Goal: Task Accomplishment & Management: Manage account settings

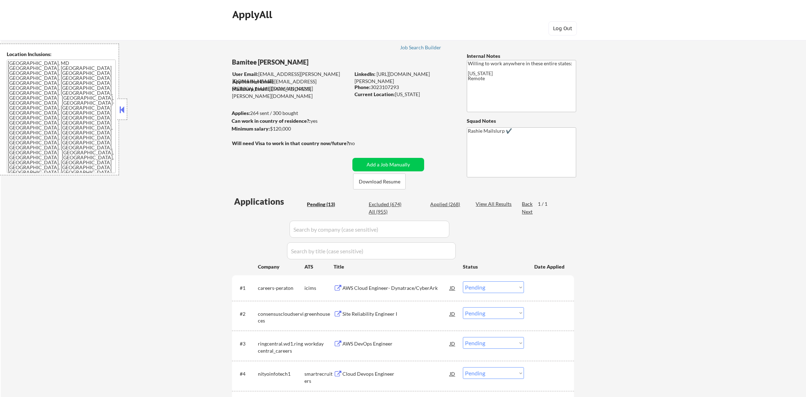
select select ""pending""
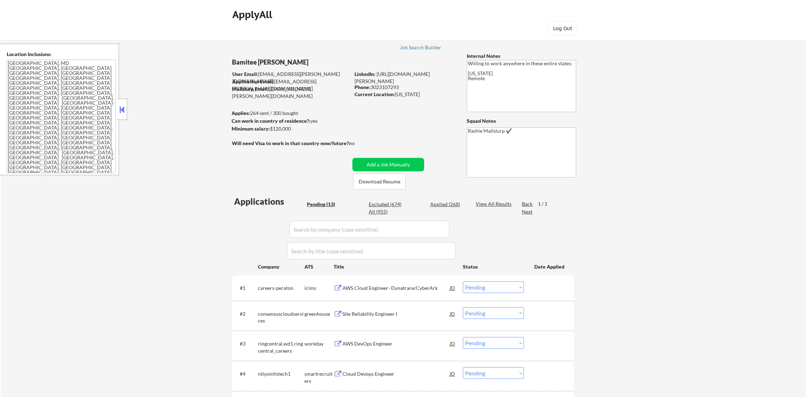
select select ""pending""
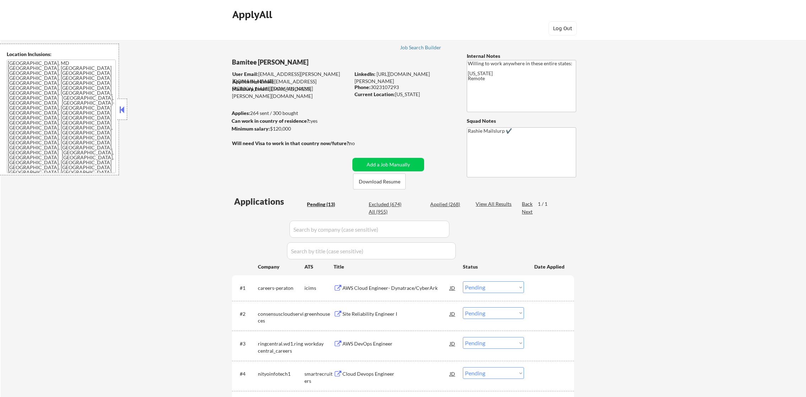
select select ""pending""
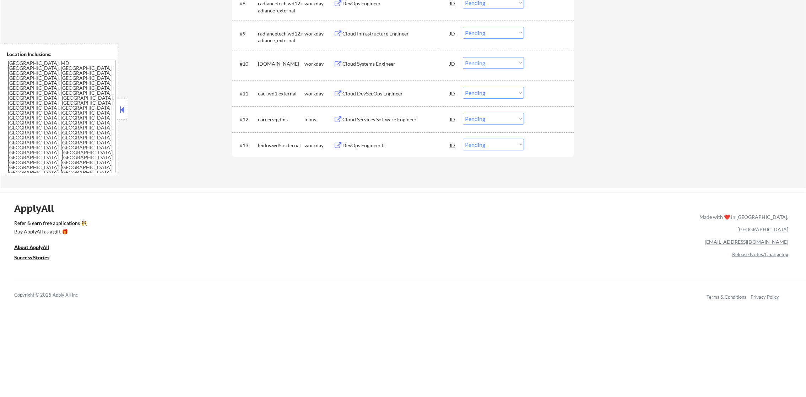
scroll to position [490, 0]
click at [385, 142] on div "DevOps Engineer II" at bounding box center [395, 143] width 107 height 7
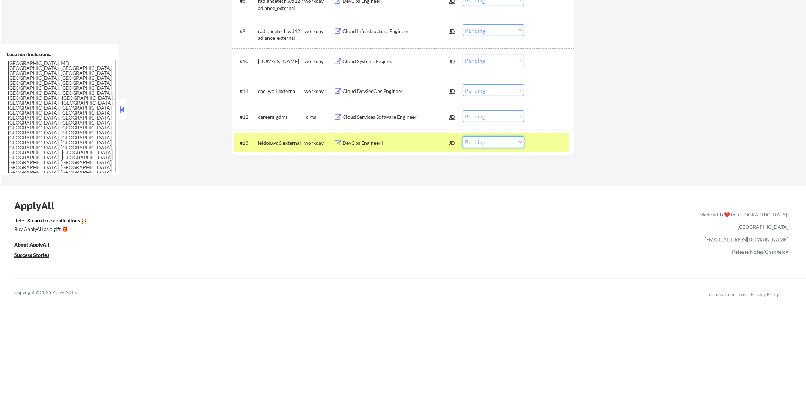
click at [469, 145] on select "Choose an option... Pending Applied Excluded (Questions) Excluded (Expired) Exc…" at bounding box center [493, 142] width 61 height 12
select select ""excluded""
click at [463, 136] on select "Choose an option... Pending Applied Excluded (Questions) Excluded (Expired) Exc…" at bounding box center [493, 142] width 61 height 12
click at [287, 145] on div "leidos.wd5.external" at bounding box center [281, 143] width 47 height 7
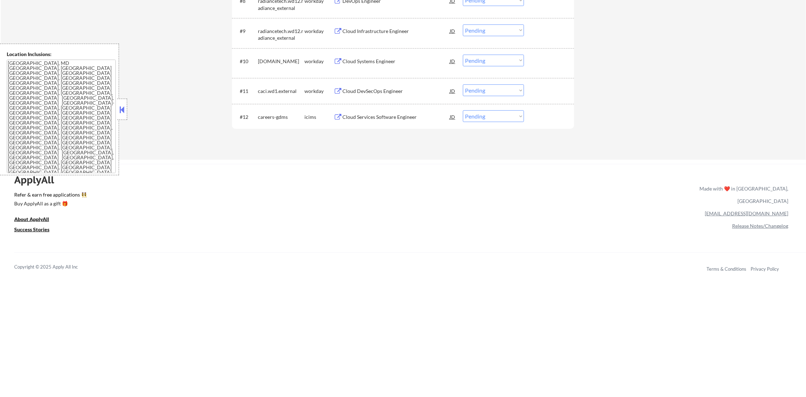
click at [406, 92] on div "Cloud DevSecOps Engineer" at bounding box center [395, 91] width 107 height 7
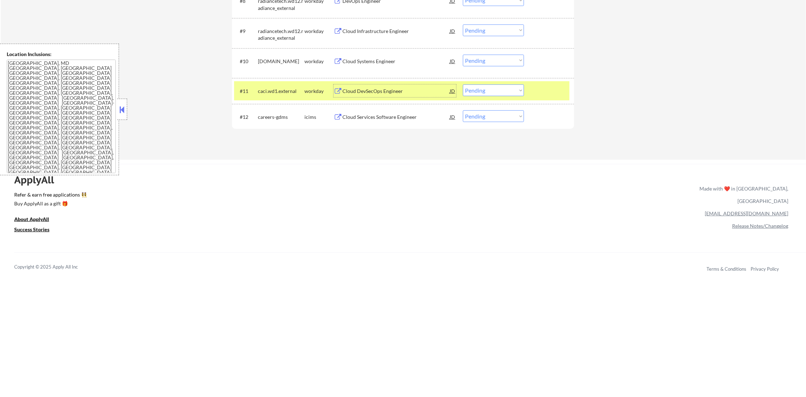
click at [473, 90] on select "Choose an option... Pending Applied Excluded (Questions) Excluded (Expired) Exc…" at bounding box center [493, 91] width 61 height 12
click at [463, 85] on select "Choose an option... Pending Applied Excluded (Questions) Excluded (Expired) Exc…" at bounding box center [493, 91] width 61 height 12
click at [300, 89] on div "caci.wd1.external" at bounding box center [281, 91] width 47 height 7
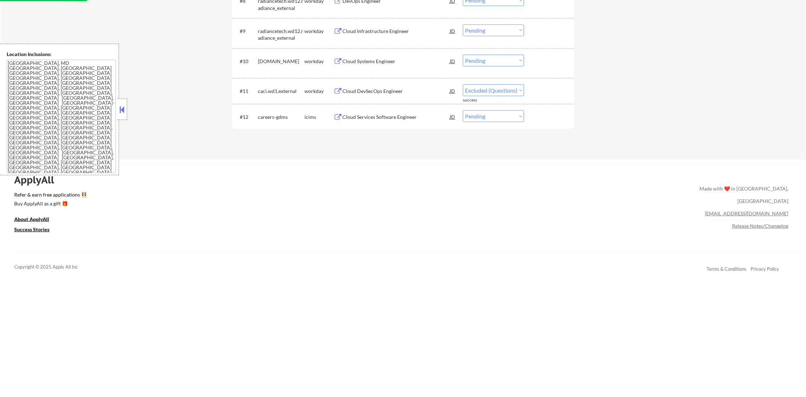
select select ""pending""
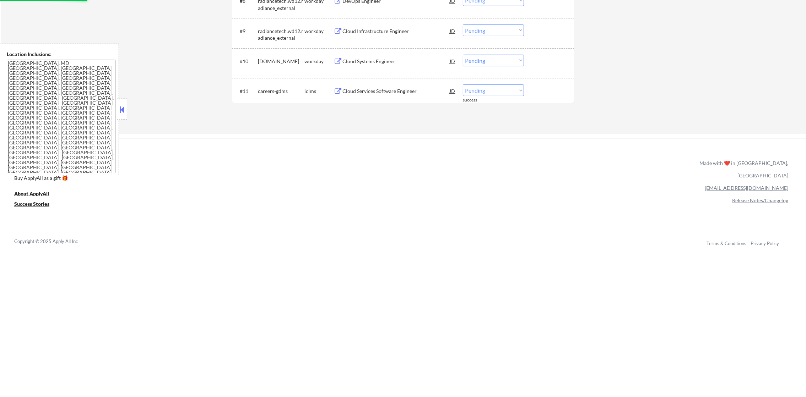
scroll to position [483, 0]
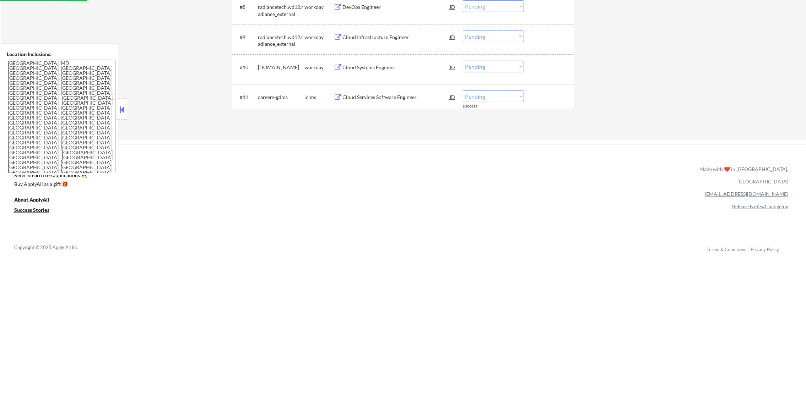
drag, startPoint x: 813, startPoint y: 258, endPoint x: 783, endPoint y: 242, distance: 34.2
click at [408, 64] on div "Cloud Systems Engineer" at bounding box center [395, 67] width 107 height 7
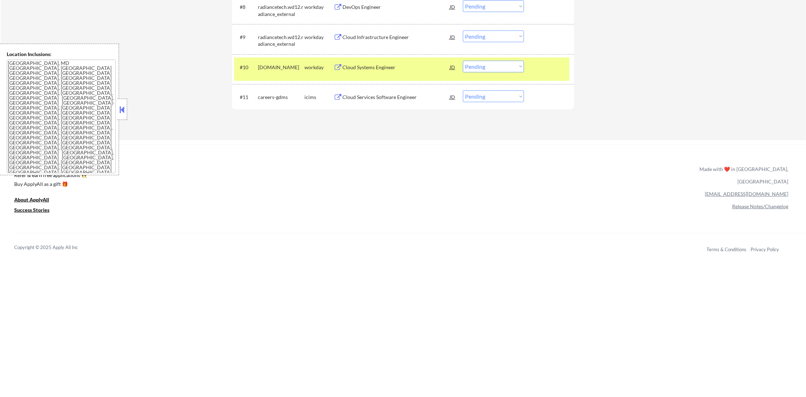
click at [376, 64] on div "Cloud Systems Engineer" at bounding box center [395, 67] width 107 height 7
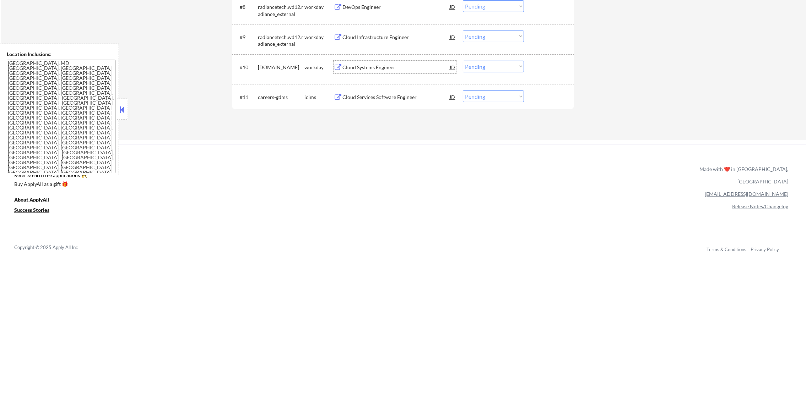
click at [476, 64] on select "Choose an option... Pending Applied Excluded (Questions) Excluded (Expired) Exc…" at bounding box center [493, 67] width 61 height 12
click at [463, 61] on select "Choose an option... Pending Applied Excluded (Questions) Excluded (Expired) Exc…" at bounding box center [493, 67] width 61 height 12
select select ""pending""
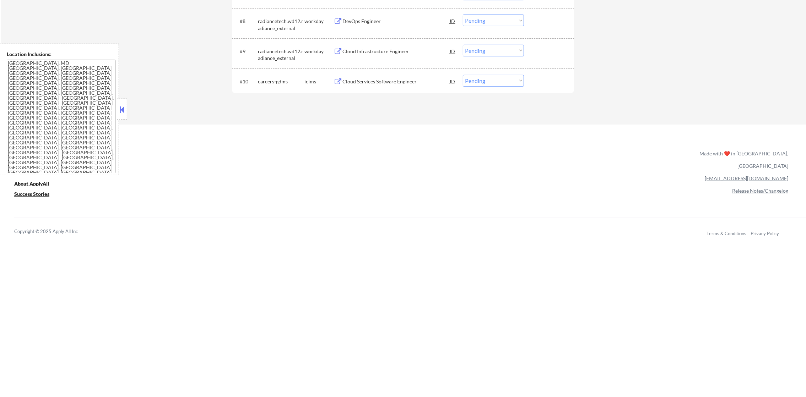
scroll to position [466, 0]
click at [387, 52] on div "Cloud Infrastructure Engineer" at bounding box center [395, 54] width 107 height 7
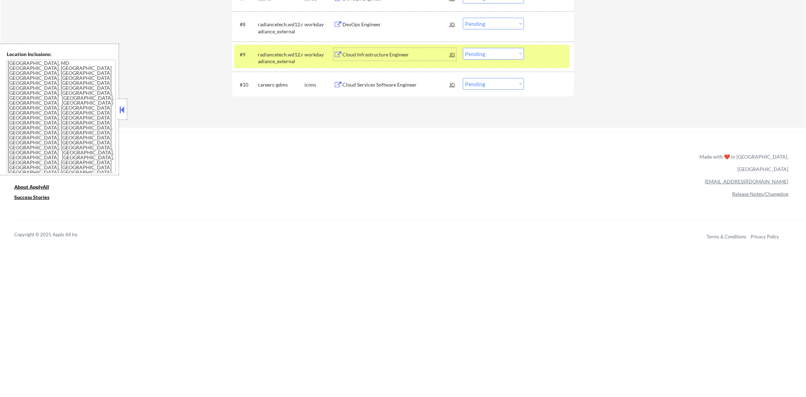
click at [490, 47] on div "#9 radiancetech.wd12.radiance_external workday Cloud Infrastructure Engineer JD…" at bounding box center [401, 56] width 335 height 23
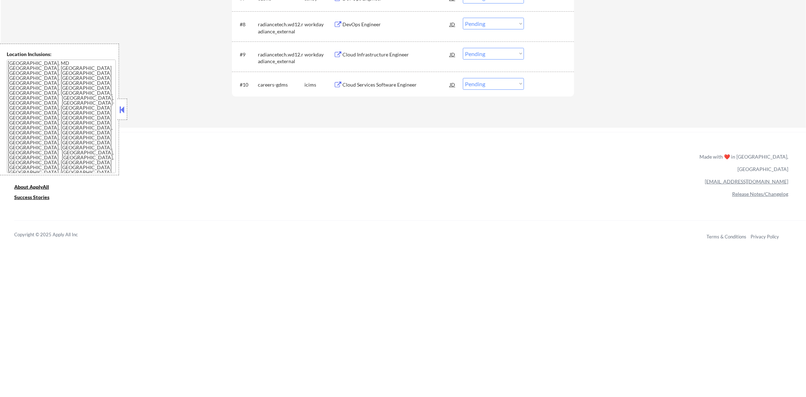
drag, startPoint x: 489, startPoint y: 54, endPoint x: 487, endPoint y: 60, distance: 6.6
click at [489, 54] on select "Choose an option... Pending Applied Excluded (Questions) Excluded (Expired) Exc…" at bounding box center [493, 54] width 61 height 12
click at [463, 48] on select "Choose an option... Pending Applied Excluded (Questions) Excluded (Expired) Exc…" at bounding box center [493, 54] width 61 height 12
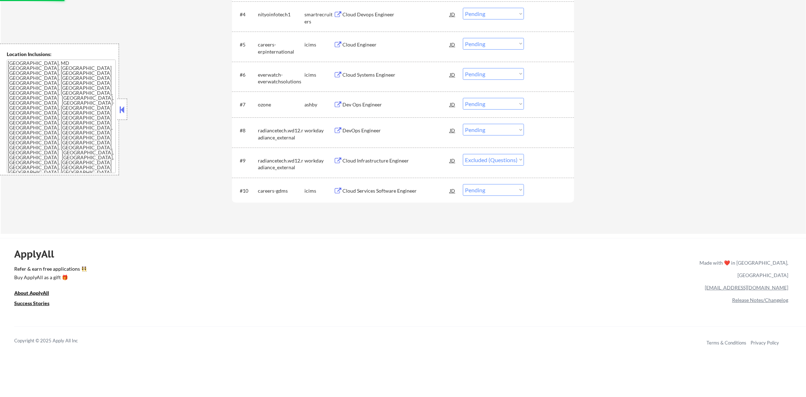
scroll to position [359, 0]
click at [389, 108] on div "Dev Ops Engineer" at bounding box center [395, 104] width 107 height 13
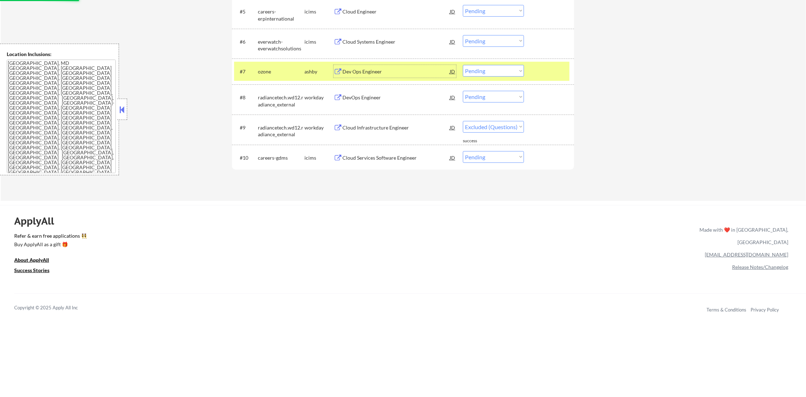
scroll to position [395, 0]
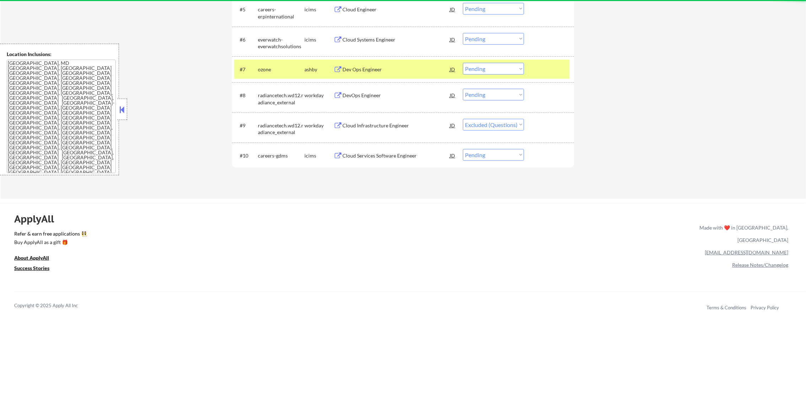
select select ""pending""
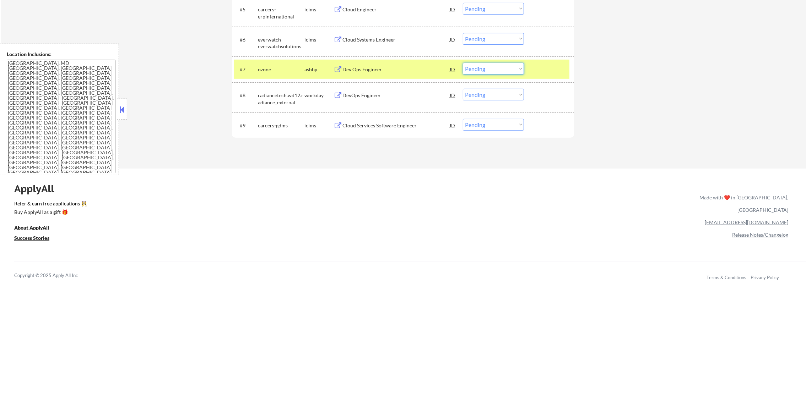
click at [478, 71] on select "Choose an option... Pending Applied Excluded (Questions) Excluded (Expired) Exc…" at bounding box center [493, 69] width 61 height 12
click at [463, 63] on select "Choose an option... Pending Applied Excluded (Questions) Excluded (Expired) Exc…" at bounding box center [493, 69] width 61 height 12
click at [270, 70] on div "ozone" at bounding box center [281, 69] width 47 height 7
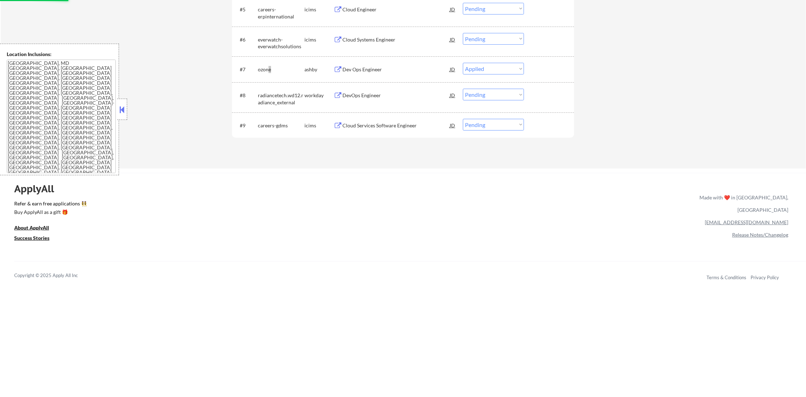
select select ""pending""
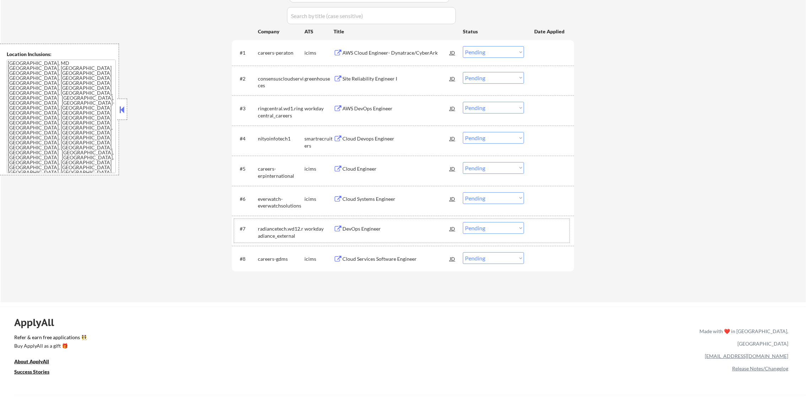
scroll to position [235, 0]
click at [397, 143] on div "Cloud Devops Engineer" at bounding box center [395, 138] width 107 height 13
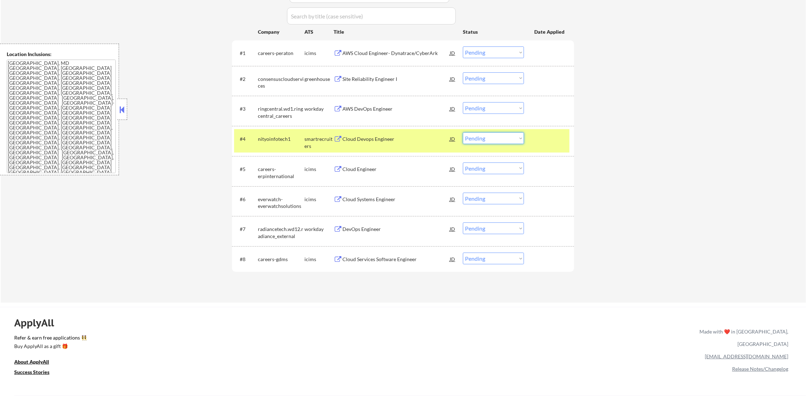
drag, startPoint x: 469, startPoint y: 133, endPoint x: 469, endPoint y: 137, distance: 4.3
click at [469, 134] on select "Choose an option... Pending Applied Excluded (Questions) Excluded (Expired) Exc…" at bounding box center [493, 138] width 61 height 12
click at [463, 132] on select "Choose an option... Pending Applied Excluded (Questions) Excluded (Expired) Exc…" at bounding box center [493, 138] width 61 height 12
click at [275, 136] on div "nityoinfotech1" at bounding box center [281, 139] width 47 height 7
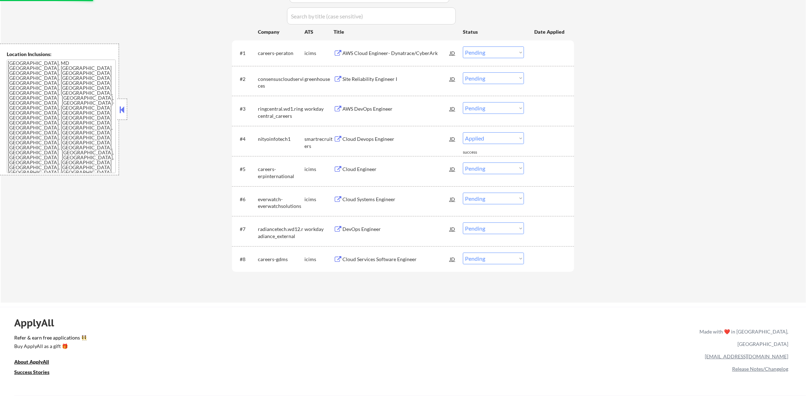
select select ""pending""
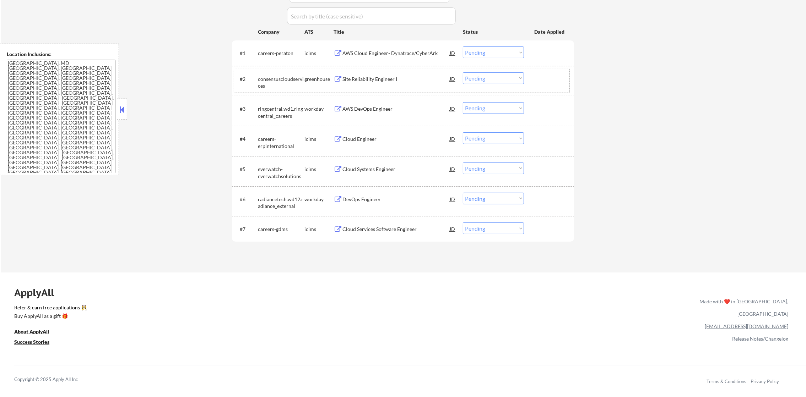
click at [401, 85] on div "#2 consensuscloudservices greenhouse Site Reliability Engineer I JD Choose an o…" at bounding box center [401, 80] width 335 height 23
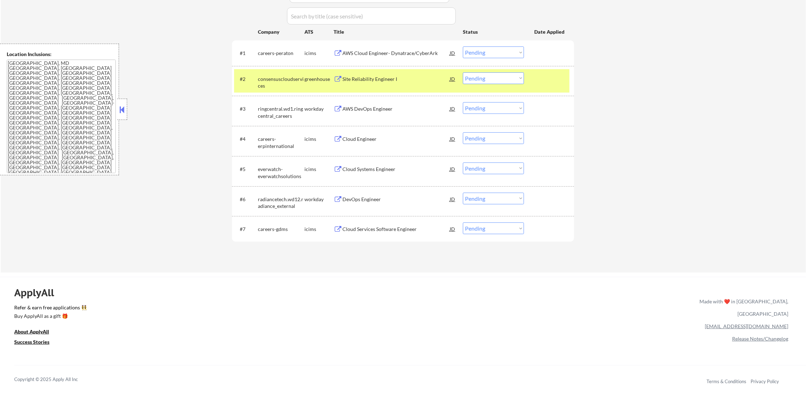
click at [426, 86] on div "#2 consensuscloudservices greenhouse Site Reliability Engineer I JD Choose an o…" at bounding box center [401, 80] width 335 height 23
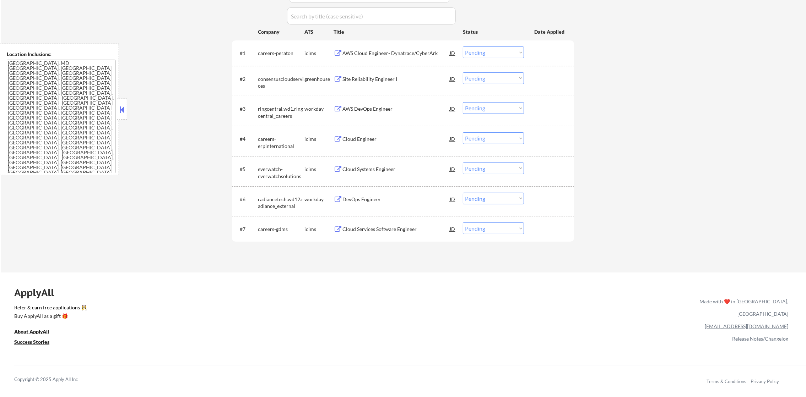
click at [386, 81] on div "Site Reliability Engineer I" at bounding box center [395, 79] width 107 height 7
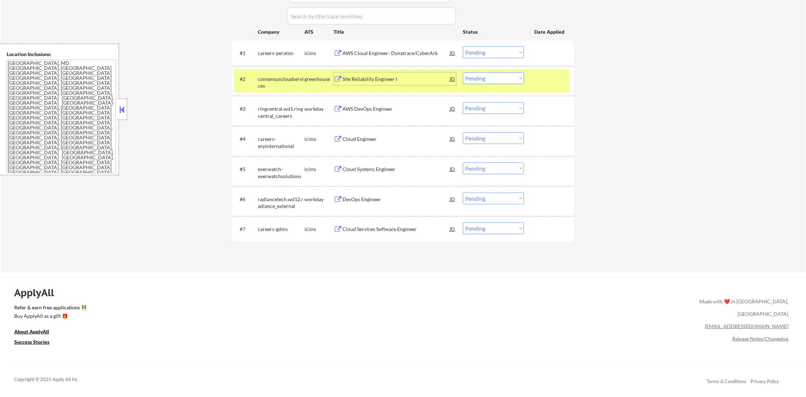
drag, startPoint x: 477, startPoint y: 77, endPoint x: 480, endPoint y: 84, distance: 7.0
click at [478, 77] on select "Choose an option... Pending Applied Excluded (Questions) Excluded (Expired) Exc…" at bounding box center [493, 78] width 61 height 12
click at [463, 72] on select "Choose an option... Pending Applied Excluded (Questions) Excluded (Expired) Exc…" at bounding box center [493, 78] width 61 height 12
drag, startPoint x: 312, startPoint y: 90, endPoint x: 300, endPoint y: 88, distance: 12.2
click at [300, 88] on div "#2 consensuscloudservices greenhouse Site Reliability Engineer I JD Choose an o…" at bounding box center [401, 80] width 335 height 23
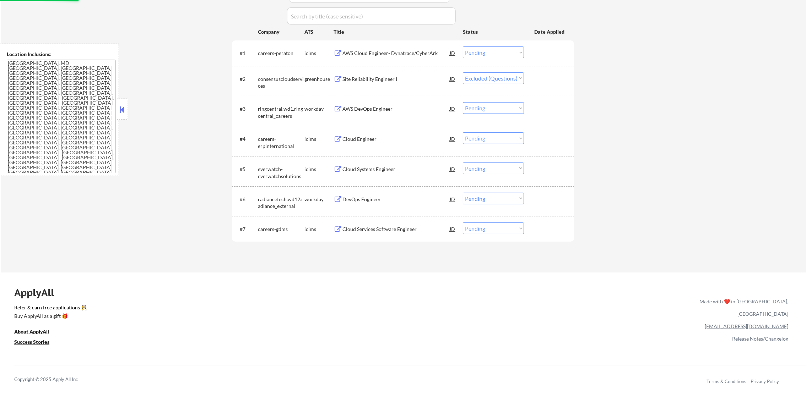
click at [293, 81] on div "consensuscloudservices" at bounding box center [281, 83] width 47 height 14
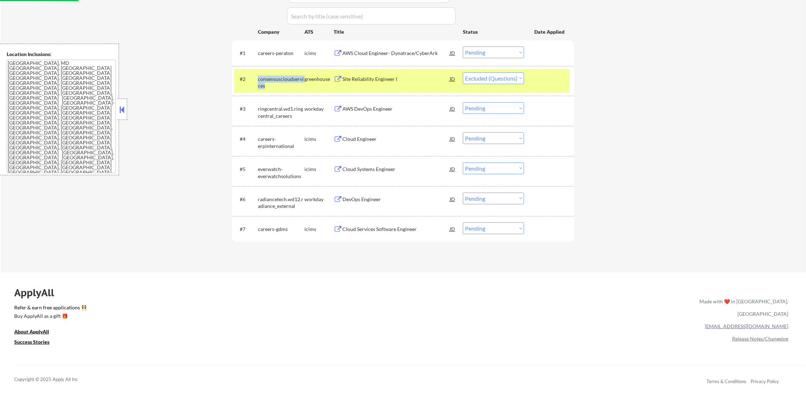
click at [293, 81] on div "consensuscloudservices" at bounding box center [281, 83] width 47 height 14
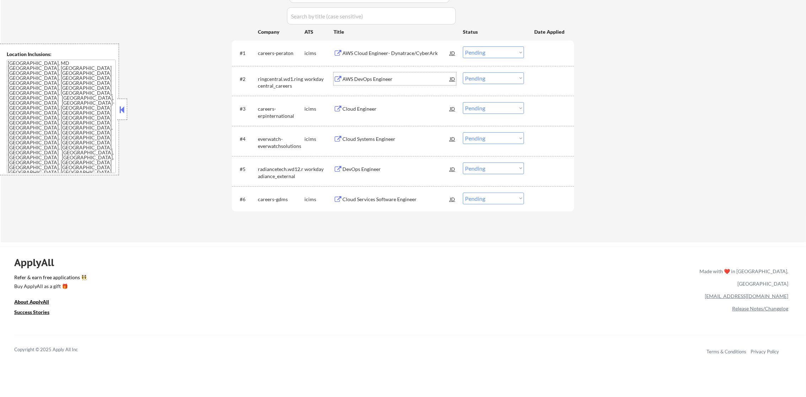
click at [395, 74] on div "AWS DevOps Engineer" at bounding box center [395, 78] width 107 height 13
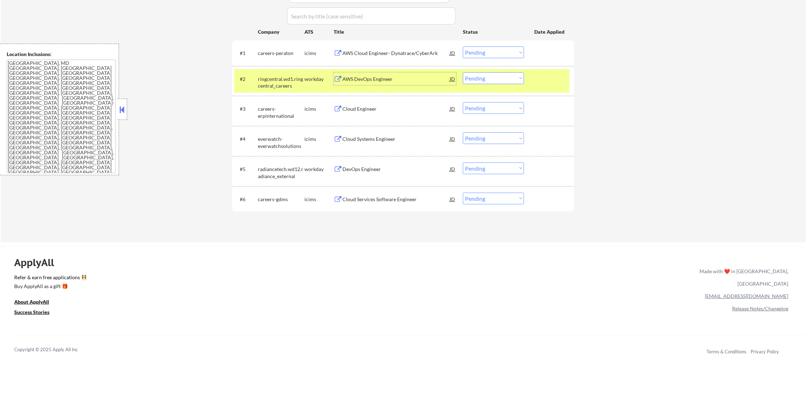
click at [488, 74] on select "Choose an option... Pending Applied Excluded (Questions) Excluded (Expired) Exc…" at bounding box center [493, 78] width 61 height 12
click at [463, 72] on select "Choose an option... Pending Applied Excluded (Questions) Excluded (Expired) Exc…" at bounding box center [493, 78] width 61 height 12
select select ""pending""
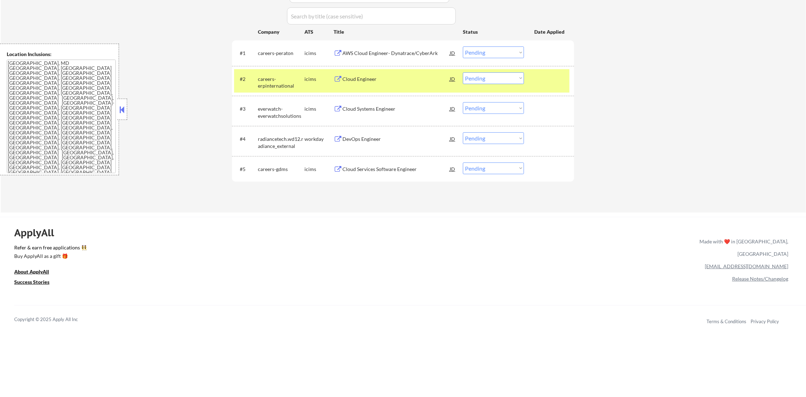
click at [282, 76] on div "careers-erpinternational" at bounding box center [281, 83] width 47 height 14
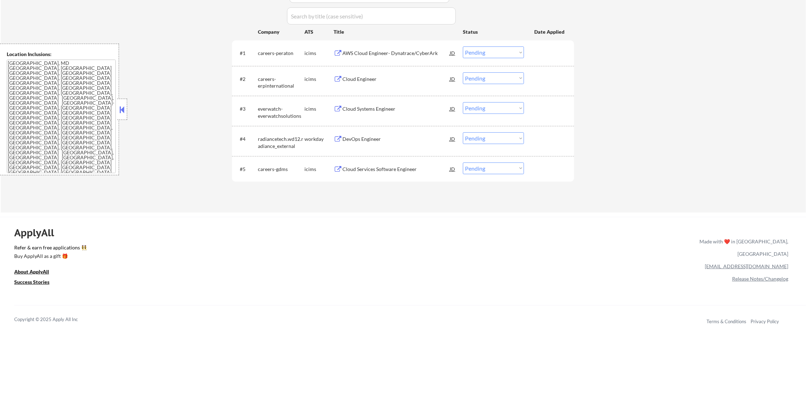
click at [374, 139] on div "DevOps Engineer" at bounding box center [395, 139] width 107 height 7
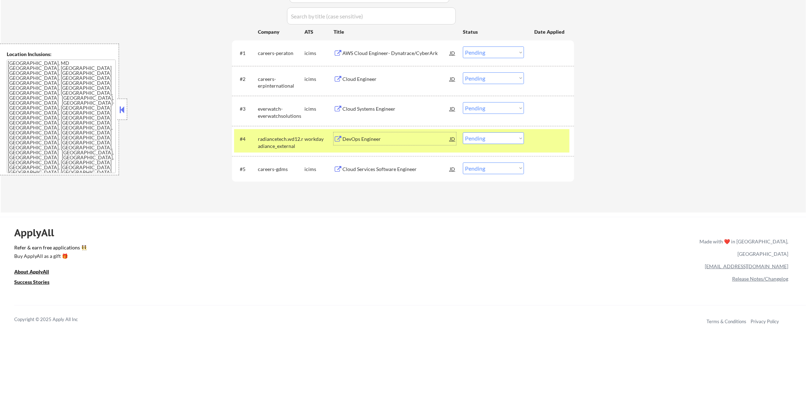
click at [478, 141] on select "Choose an option... Pending Applied Excluded (Questions) Excluded (Expired) Exc…" at bounding box center [493, 138] width 61 height 12
click at [463, 132] on select "Choose an option... Pending Applied Excluded (Questions) Excluded (Expired) Exc…" at bounding box center [493, 138] width 61 height 12
click at [266, 139] on div "radiancetech.wd12.radiance_external" at bounding box center [281, 143] width 47 height 14
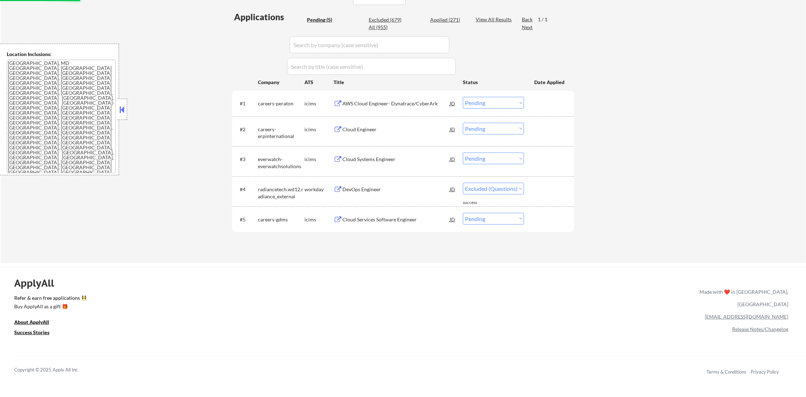
scroll to position [182, 0]
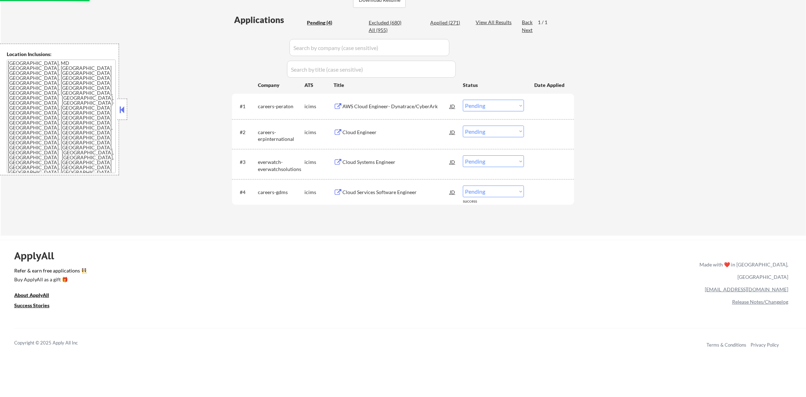
click at [393, 201] on div "#4 careers-gdms icims Cloud Services Software Engineer JD Choose an option... P…" at bounding box center [401, 192] width 335 height 19
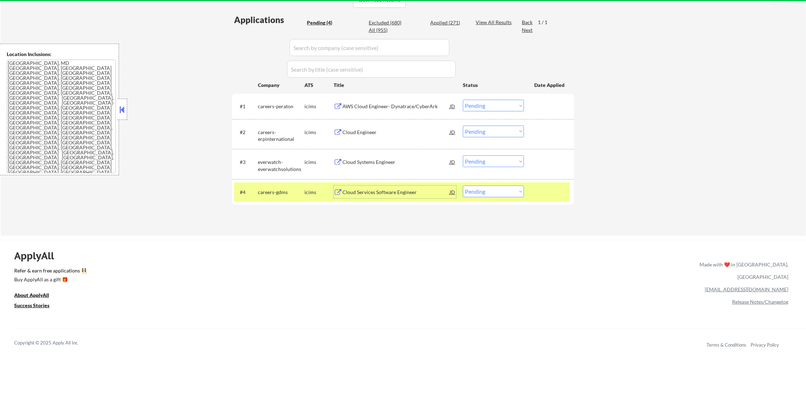
click at [391, 191] on div "Cloud Services Software Engineer" at bounding box center [395, 192] width 107 height 7
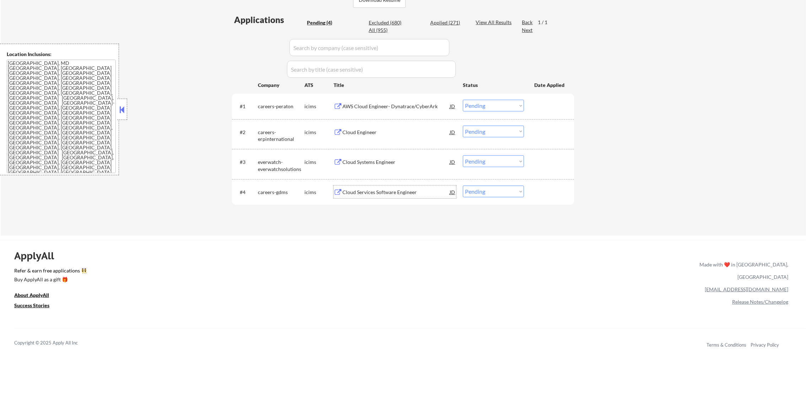
click at [381, 157] on div "Cloud Systems Engineer" at bounding box center [395, 162] width 107 height 13
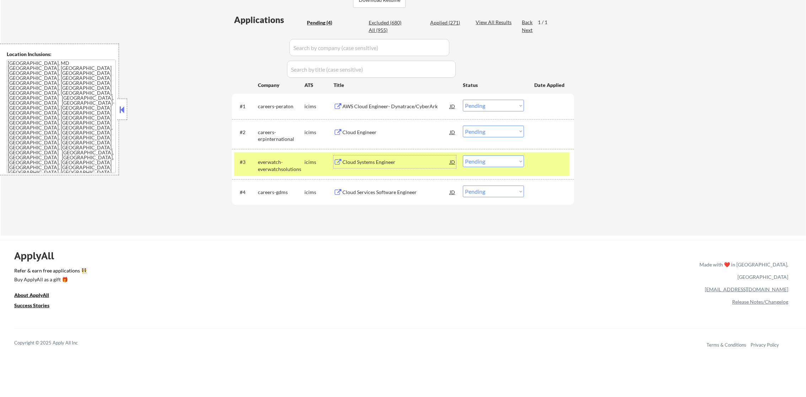
click at [375, 130] on div "Cloud Engineer" at bounding box center [395, 132] width 107 height 7
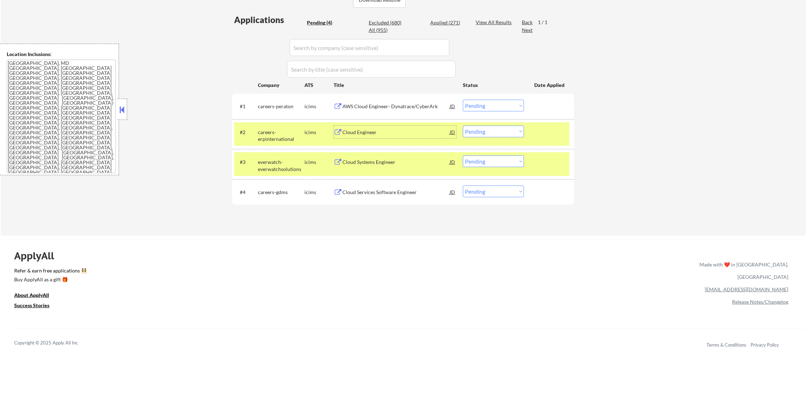
click at [369, 104] on div "AWS Cloud Engineer- Dynatrace/CyberArk" at bounding box center [395, 106] width 107 height 7
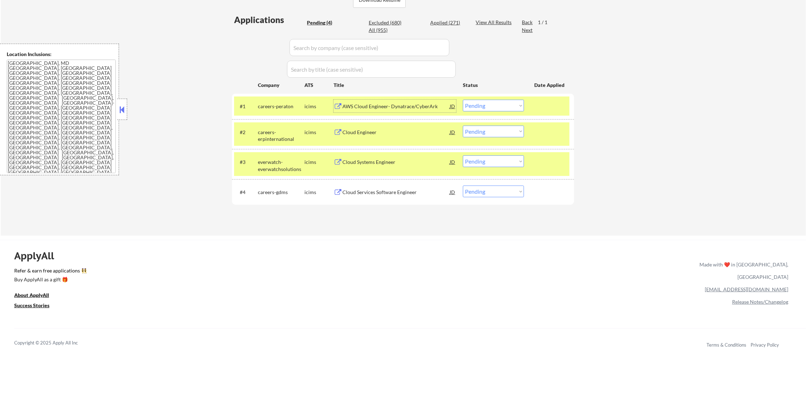
click at [291, 158] on div "everwatch-everwatchsolutions" at bounding box center [281, 164] width 47 height 17
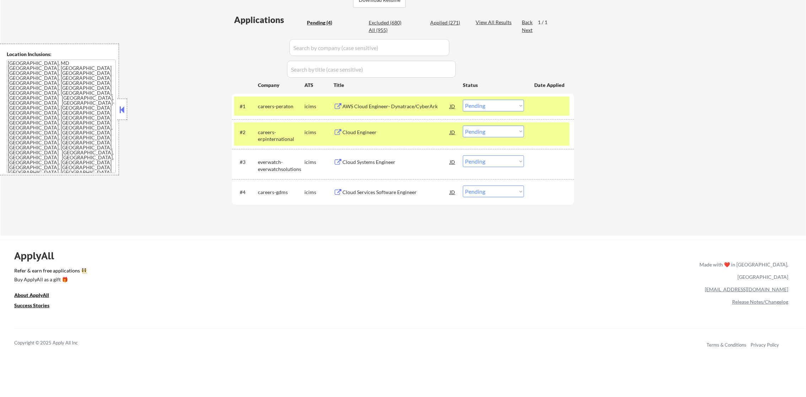
click at [280, 132] on div "careers-erpinternational" at bounding box center [281, 136] width 47 height 14
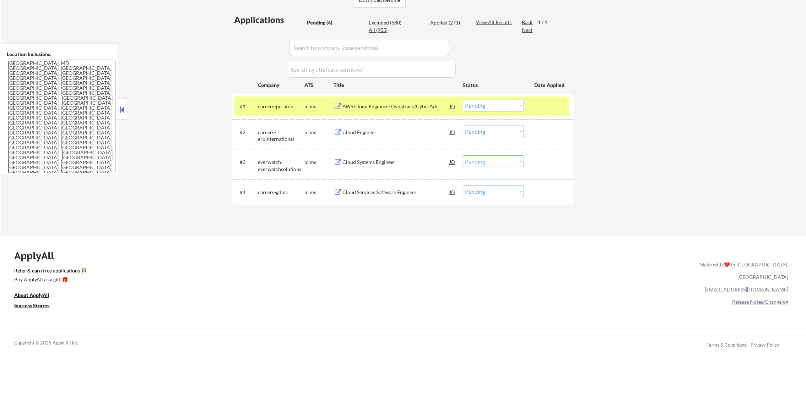
click at [282, 97] on div "#1 careers-peraton icims AWS Cloud Engineer- Dynatrace/CyberArk JD Choose an op…" at bounding box center [401, 106] width 335 height 19
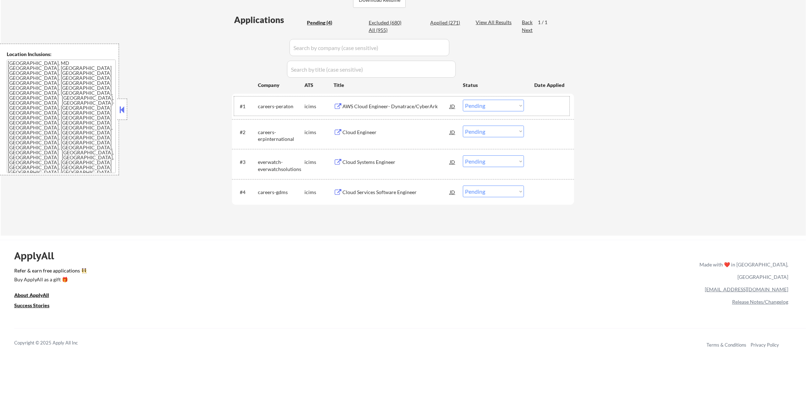
click at [482, 107] on select "Choose an option... Pending Applied Excluded (Questions) Excluded (Expired) Exc…" at bounding box center [493, 106] width 61 height 12
click at [411, 248] on div "ApplyAll Refer & earn free applications 👯‍♀️ Buy ApplyAll as a gift 🎁 About App…" at bounding box center [403, 301] width 806 height 113
click at [502, 188] on select "Choose an option... Pending Applied Excluded (Questions) Excluded (Expired) Exc…" at bounding box center [493, 192] width 61 height 12
select select ""excluded__other_""
click at [463, 186] on select "Choose an option... Pending Applied Excluded (Questions) Excluded (Expired) Exc…" at bounding box center [493, 192] width 61 height 12
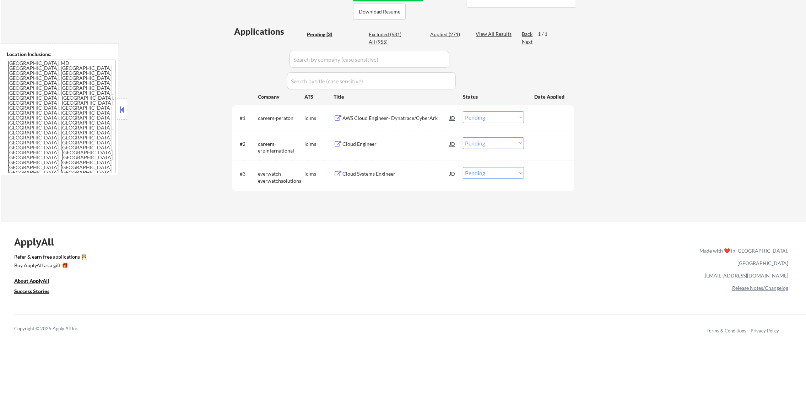
scroll to position [164, 0]
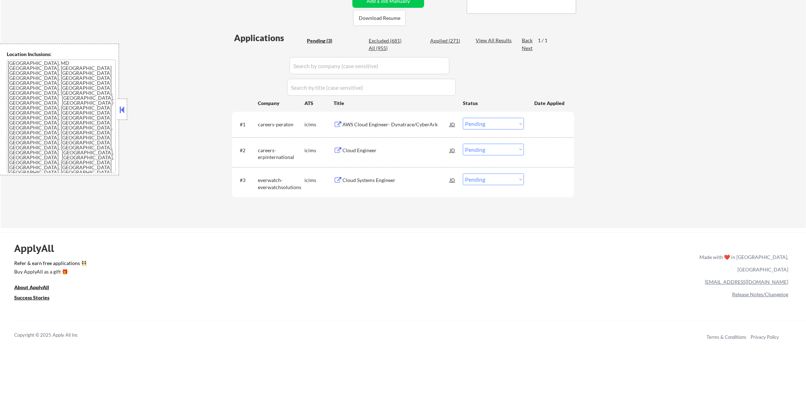
click at [449, 38] on div "Applied (271)" at bounding box center [448, 40] width 36 height 7
select select ""applied""
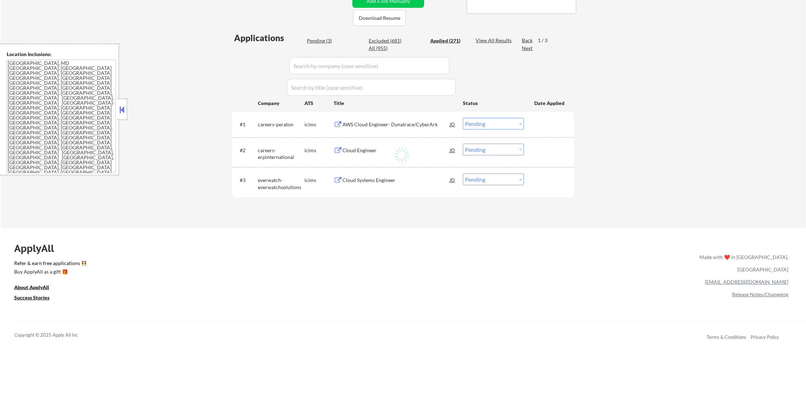
select select ""applied""
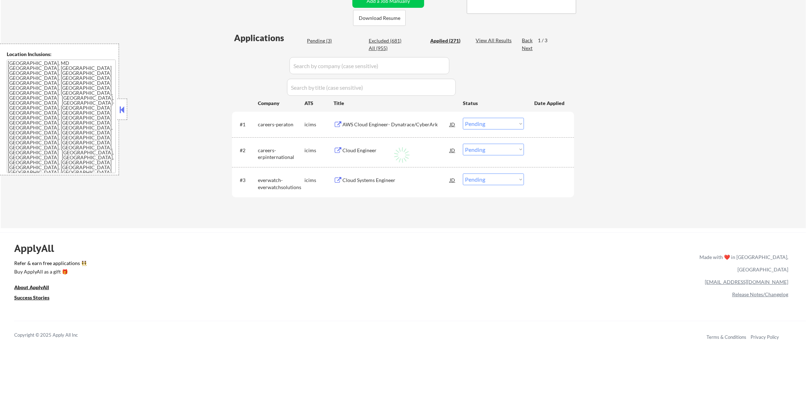
select select ""applied""
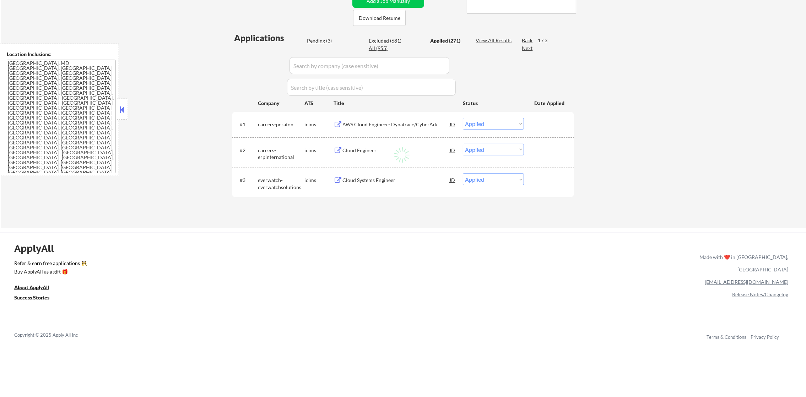
select select ""applied""
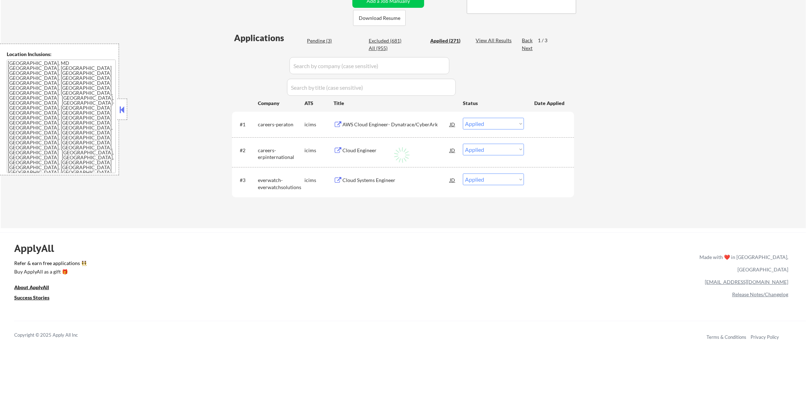
select select ""applied""
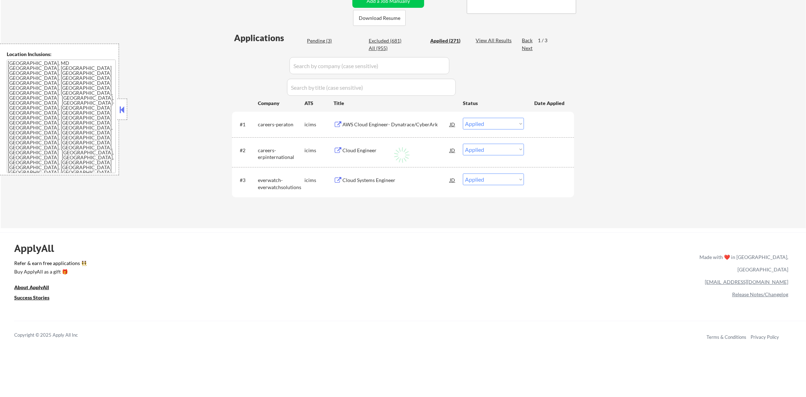
select select ""applied""
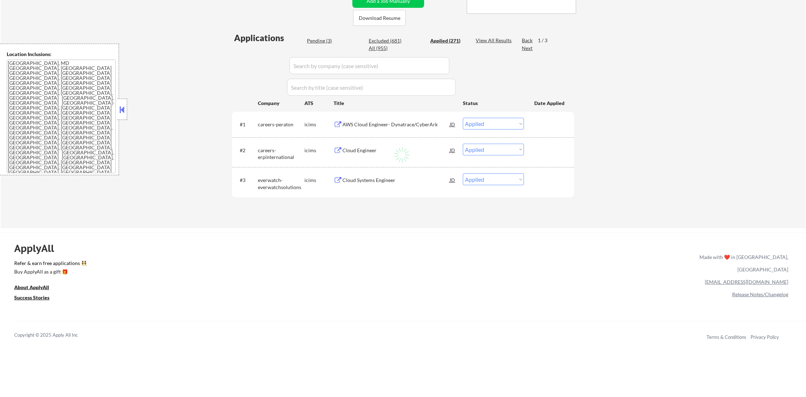
select select ""applied""
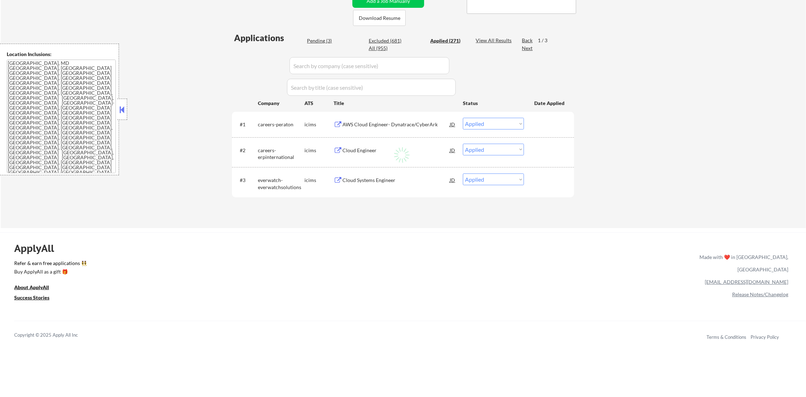
select select ""applied""
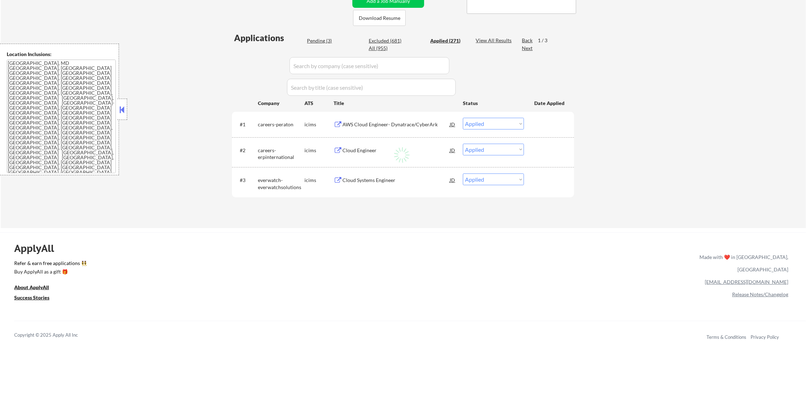
select select ""applied""
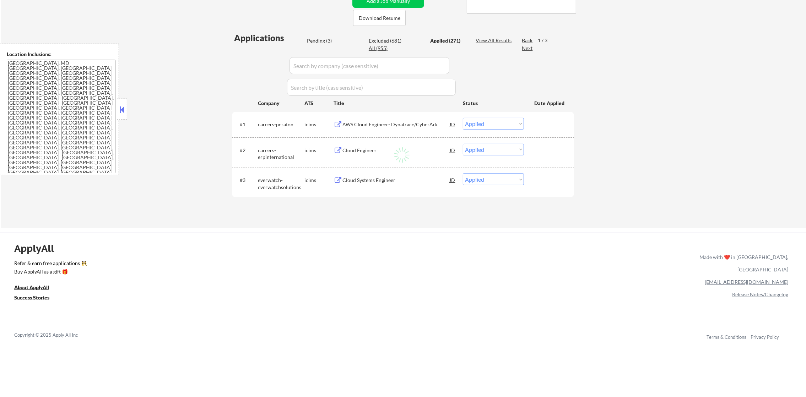
select select ""applied""
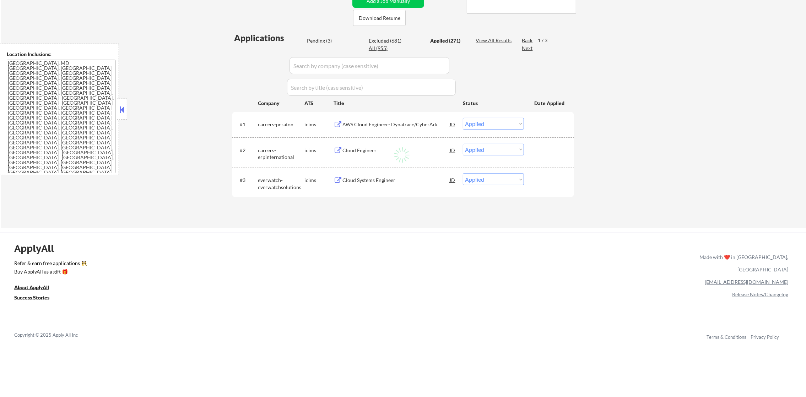
select select ""applied""
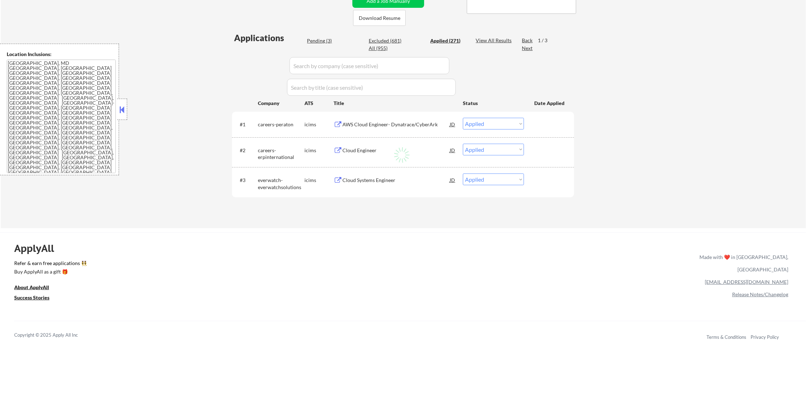
select select ""applied""
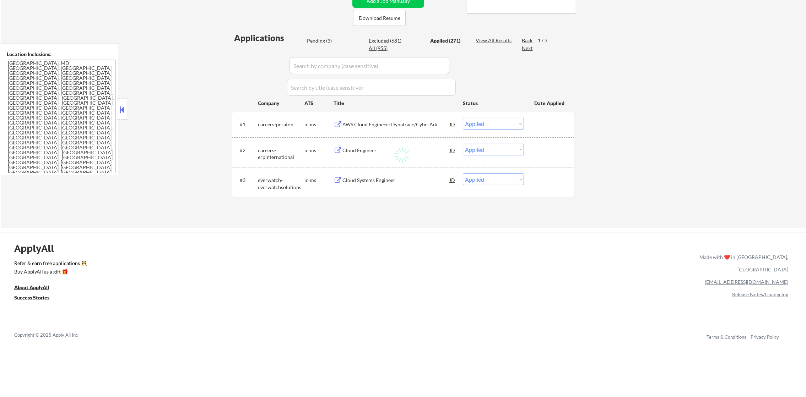
select select ""applied""
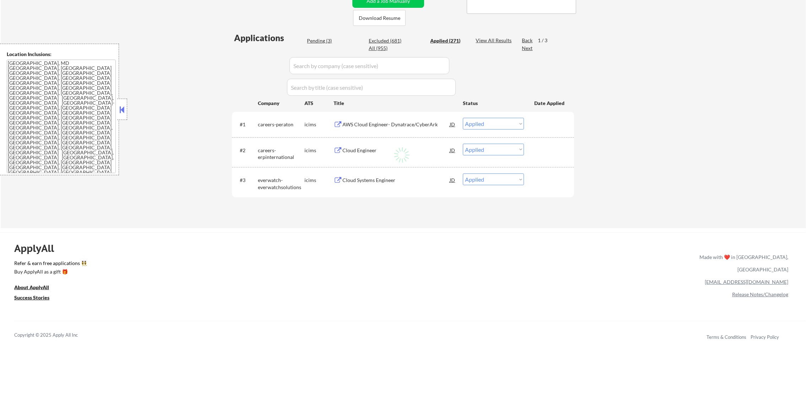
select select ""applied""
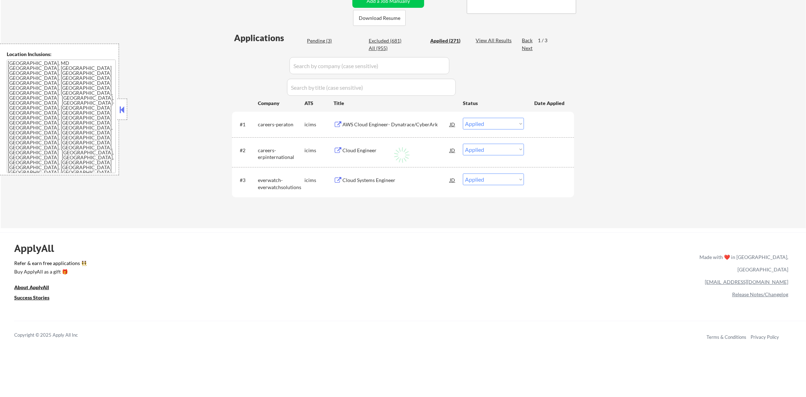
select select ""applied""
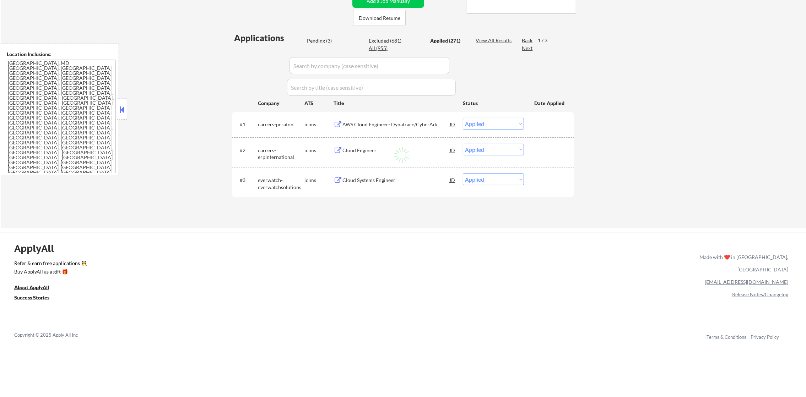
select select ""applied""
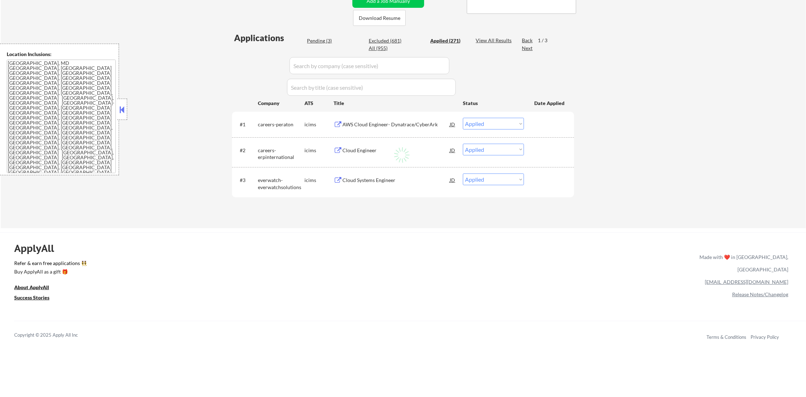
select select ""applied""
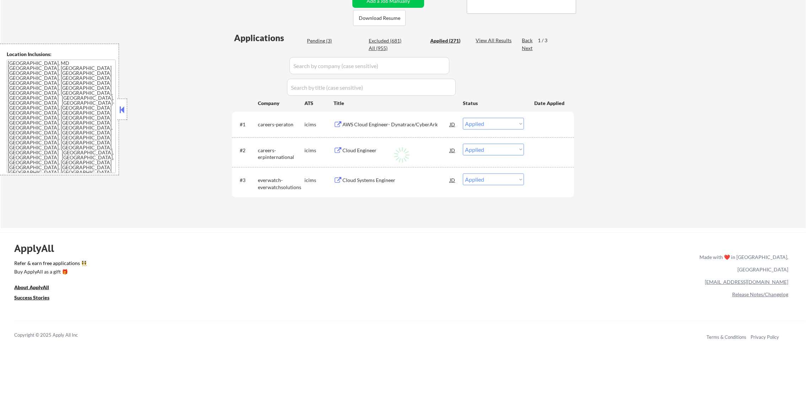
select select ""applied""
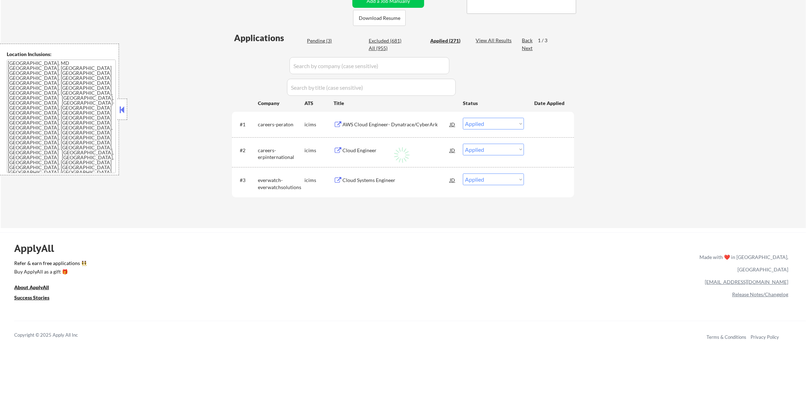
select select ""applied""
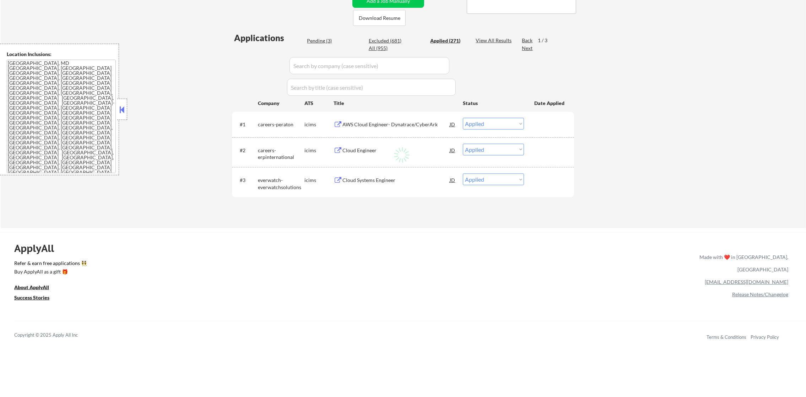
select select ""applied""
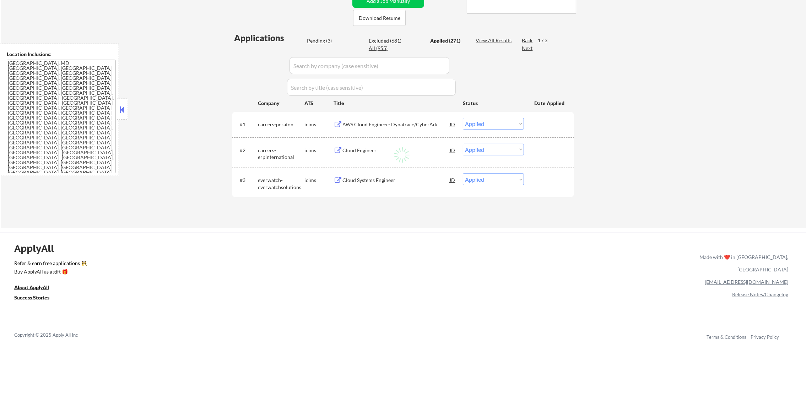
select select ""applied""
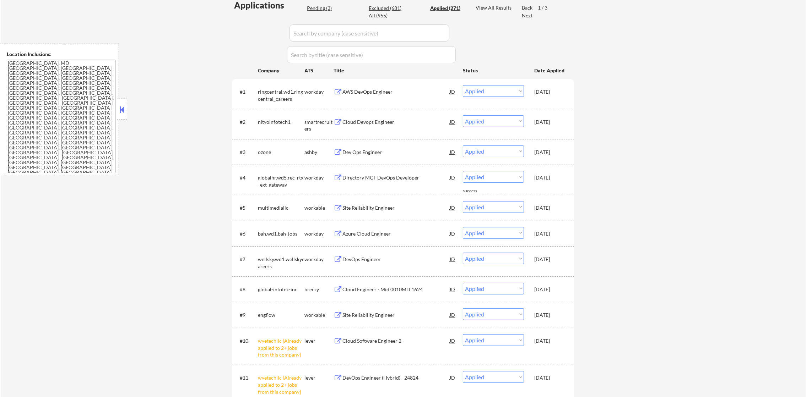
scroll to position [200, 0]
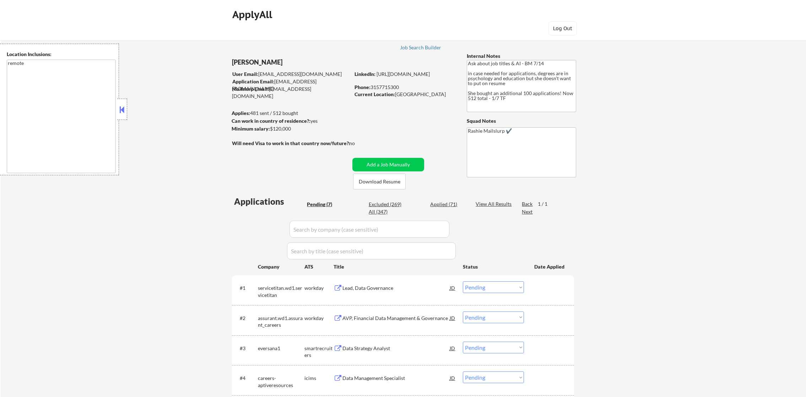
select select ""pending""
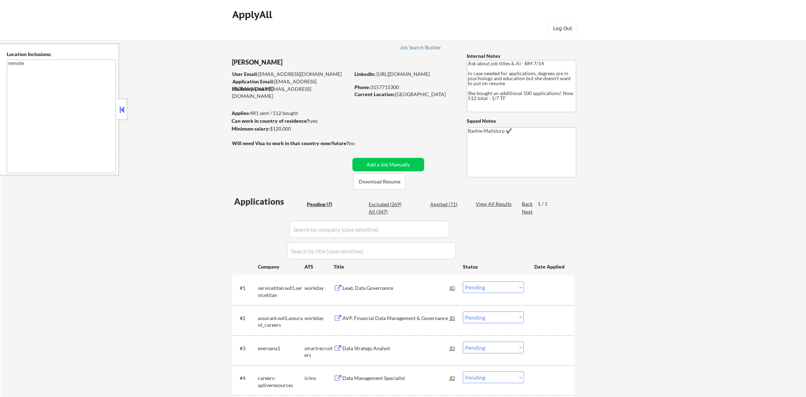
select select ""pending""
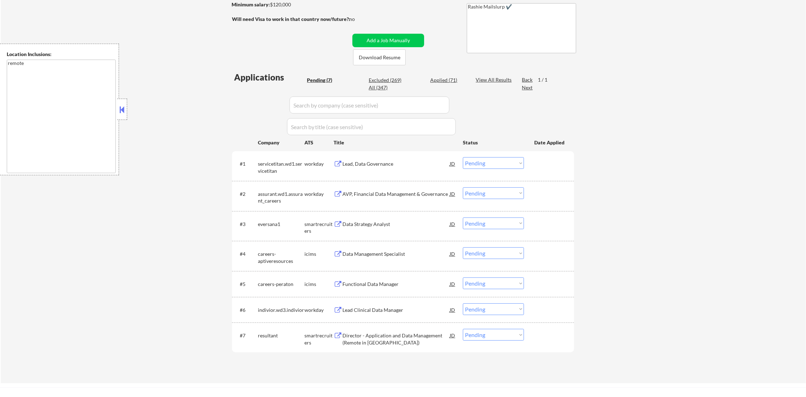
scroll to position [142, 0]
